Goal: Find specific page/section: Find specific page/section

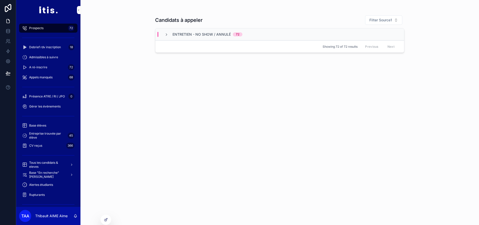
drag, startPoint x: 50, startPoint y: 195, endPoint x: 48, endPoint y: 169, distance: 25.7
click at [50, 195] on div "Rupturants" at bounding box center [48, 195] width 52 height 8
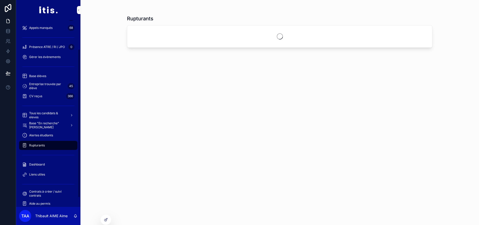
scroll to position [54, 0]
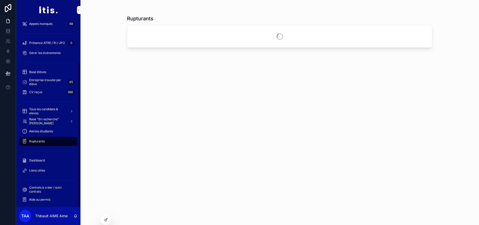
click at [48, 163] on div "Dashboard" at bounding box center [48, 161] width 52 height 8
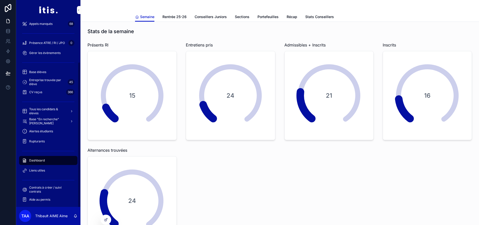
click at [46, 191] on span "Contrats à créer / suivi contrats" at bounding box center [50, 190] width 43 height 8
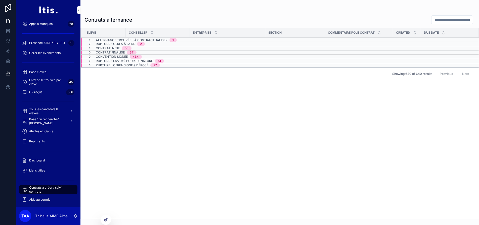
click at [127, 40] on span "Alternance trouvée - à contractualiser" at bounding box center [132, 40] width 72 height 4
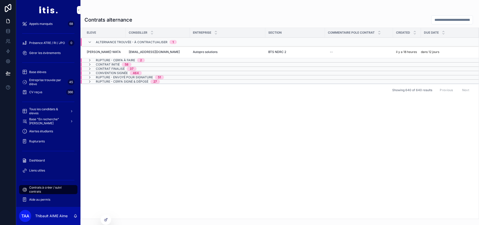
click at [127, 40] on div "Alternance trouvée - à contractualiser 1" at bounding box center [136, 42] width 81 height 8
